Goal: Information Seeking & Learning: Find specific fact

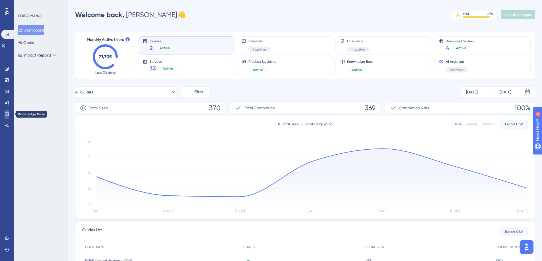
click at [8, 112] on icon at bounding box center [7, 114] width 5 height 5
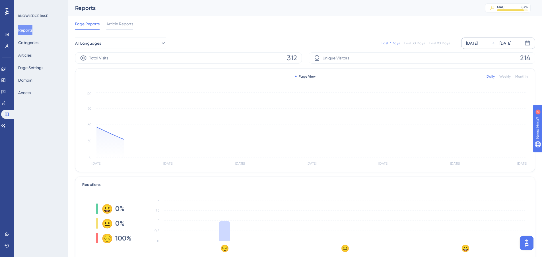
click at [475, 42] on div "[DATE]" at bounding box center [472, 43] width 12 height 7
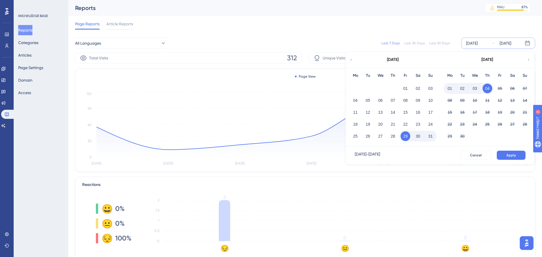
click at [449, 89] on button "01" at bounding box center [450, 89] width 10 height 10
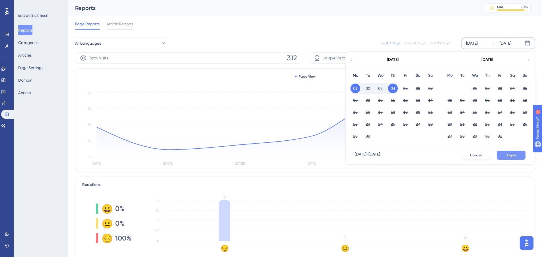
click at [505, 156] on button "Apply" at bounding box center [511, 155] width 29 height 9
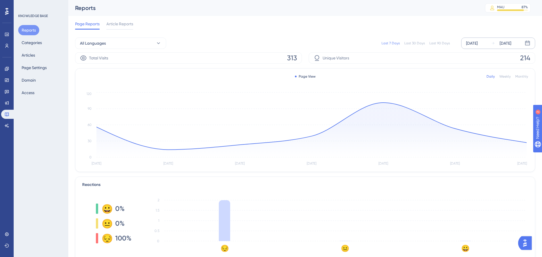
click at [476, 42] on div "[DATE]" at bounding box center [472, 43] width 12 height 7
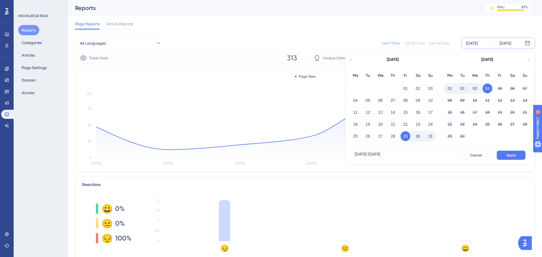
click at [451, 92] on button "01" at bounding box center [450, 89] width 10 height 10
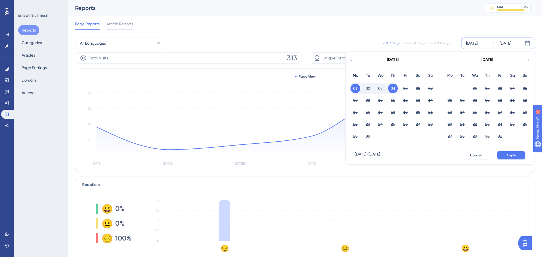
click at [518, 151] on button "Apply" at bounding box center [511, 155] width 29 height 9
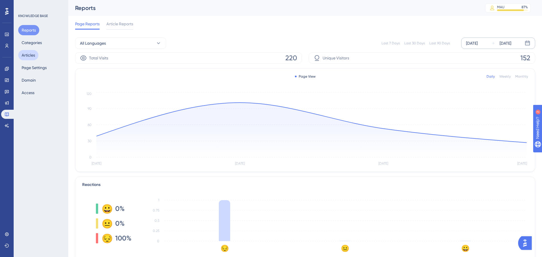
click at [24, 53] on button "Articles" at bounding box center [28, 55] width 20 height 10
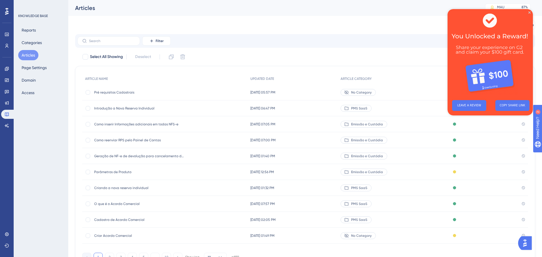
click at [114, 95] on div "Pré requisitos Cadastrais Pré requisitos Cadastrais" at bounding box center [139, 92] width 91 height 16
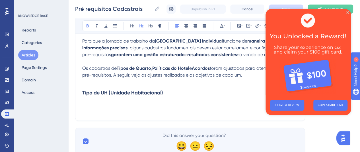
scroll to position [150, 0]
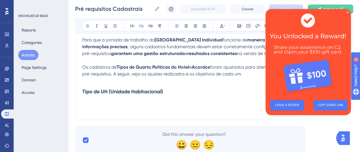
drag, startPoint x: 81, startPoint y: 90, endPoint x: 141, endPoint y: 89, distance: 59.2
click at [129, 89] on div "Pré requisitos Cadastrais Nesse artigo você encontrará quais são os Pré requisi…" at bounding box center [190, 17] width 230 height 207
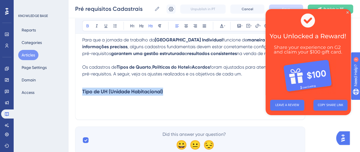
drag, startPoint x: 168, startPoint y: 93, endPoint x: 75, endPoint y: 96, distance: 93.4
click at [75, 96] on div "Performance Users Engagement Widgets Feedback Product Updates Knowledge Base AI…" at bounding box center [214, 6] width 292 height 313
copy strong "Tipo de UH (Unidade Habitacional)"
